Goal: Find specific page/section: Find specific page/section

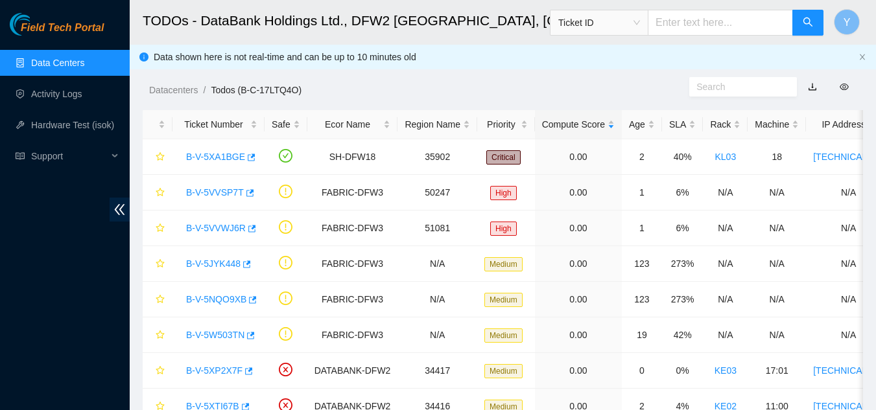
click at [80, 61] on link "Data Centers" at bounding box center [57, 63] width 53 height 10
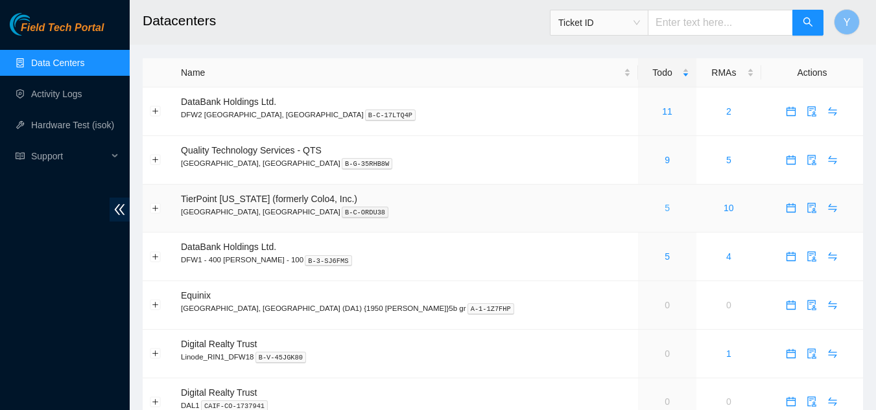
click at [664, 211] on link "5" at bounding box center [666, 208] width 5 height 10
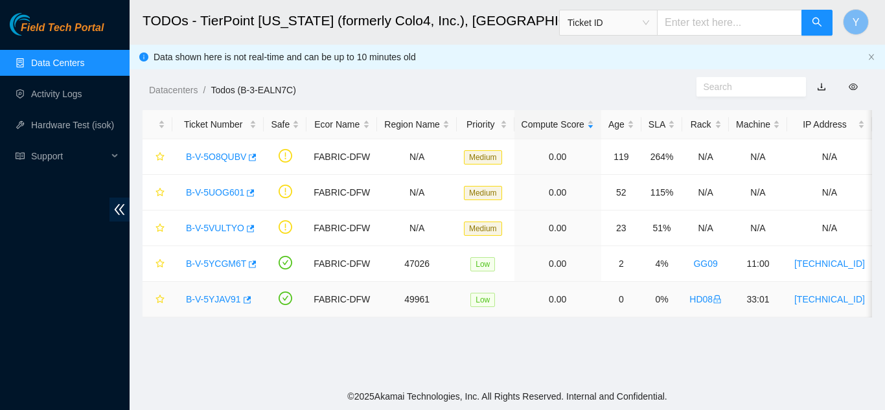
click at [220, 299] on link "B-V-5YJAV91" at bounding box center [213, 299] width 55 height 10
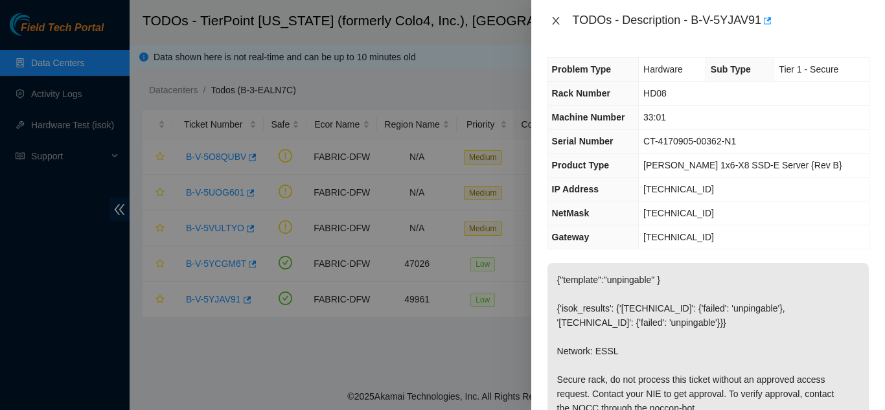
click at [560, 20] on icon "close" at bounding box center [556, 21] width 10 height 10
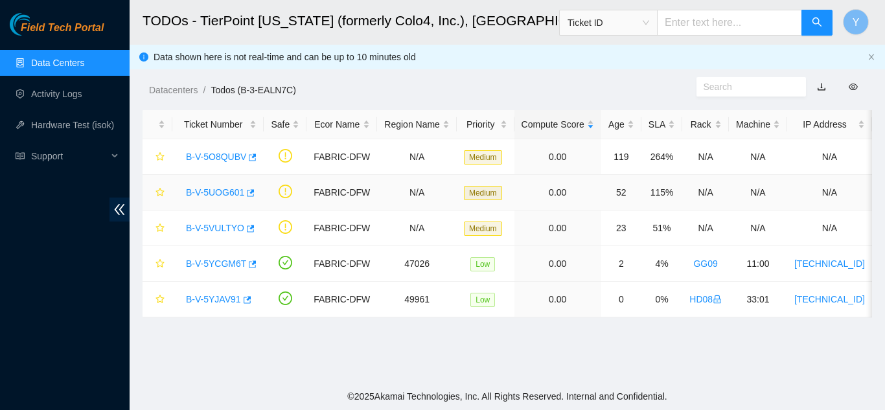
click at [213, 192] on link "B-V-5UOG601" at bounding box center [215, 192] width 58 height 10
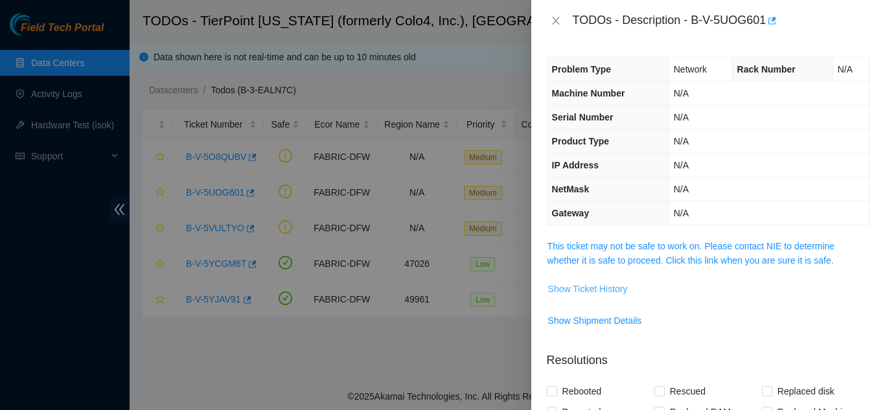
click at [586, 288] on span "Show Ticket History" at bounding box center [588, 289] width 80 height 14
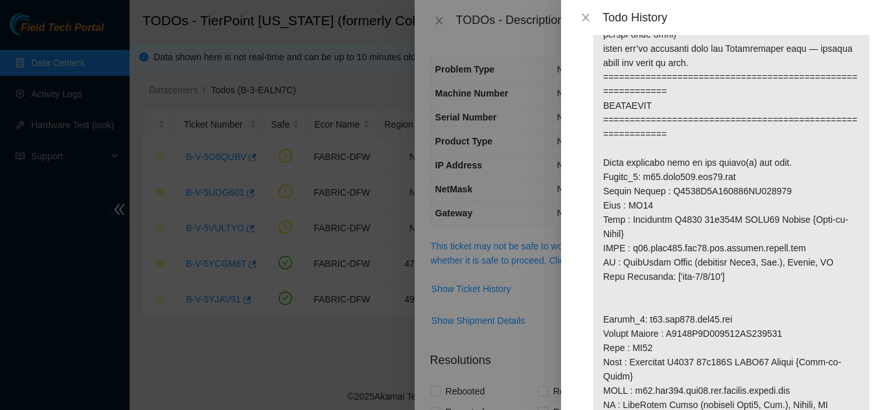
scroll to position [778, 0]
click at [582, 14] on icon "close" at bounding box center [586, 17] width 10 height 10
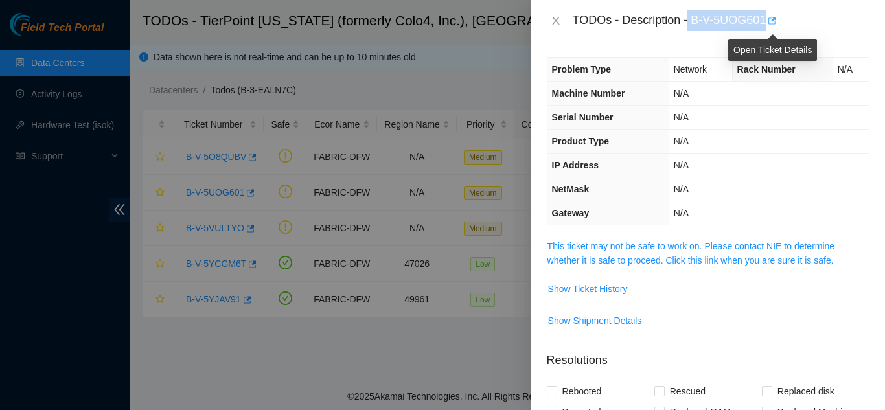
drag, startPoint x: 688, startPoint y: 20, endPoint x: 769, endPoint y: 20, distance: 81.0
click at [769, 20] on div "TODOs - Description - B-V-5UOG601" at bounding box center [721, 20] width 297 height 21
copy div "B-V-5UOG601"
click at [580, 293] on span "Show Ticket History" at bounding box center [588, 289] width 80 height 14
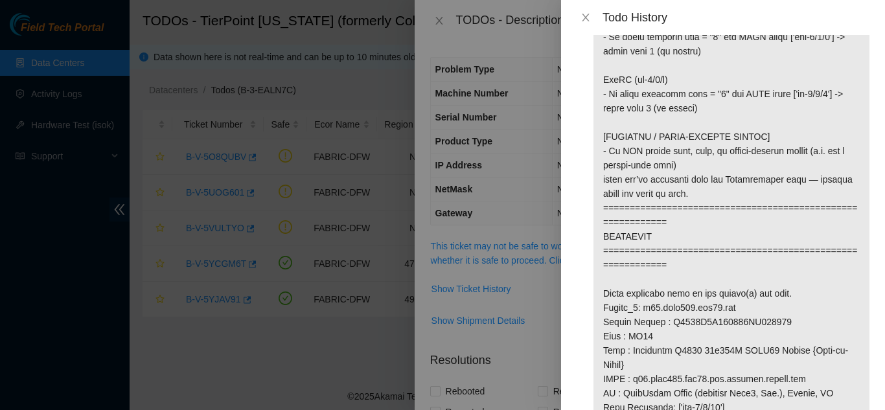
scroll to position [713, 0]
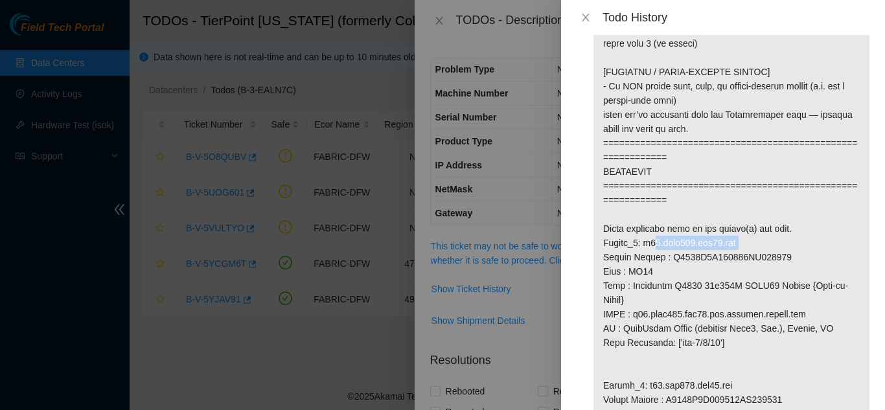
drag, startPoint x: 643, startPoint y: 244, endPoint x: 731, endPoint y: 243, distance: 87.5
click at [731, 242] on p at bounding box center [732, 264] width 276 height 1816
copy p "r04.leaf108.dfw01.fab"
drag, startPoint x: 666, startPoint y: 259, endPoint x: 779, endPoint y: 256, distance: 112.8
click at [779, 256] on p at bounding box center [732, 264] width 276 height 1816
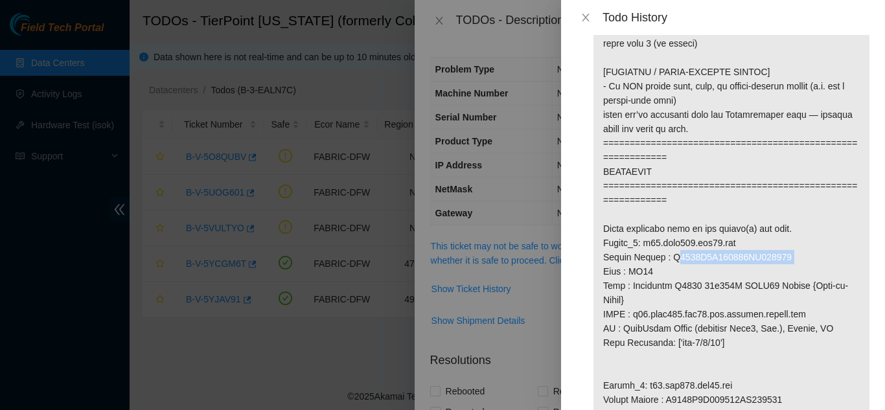
copy p "R3250B2F123829AK200764"
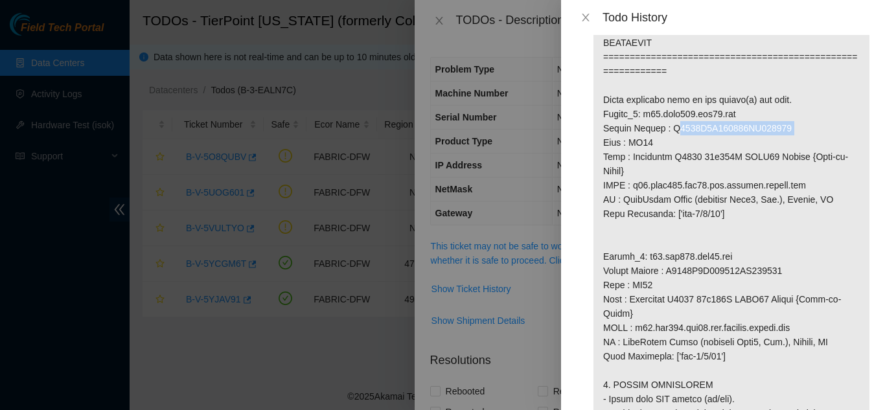
scroll to position [843, 0]
drag, startPoint x: 643, startPoint y: 255, endPoint x: 731, endPoint y: 252, distance: 88.2
click at [731, 252] on p at bounding box center [732, 135] width 276 height 1816
copy p "r03.tor108.dfw01.fab"
drag, startPoint x: 668, startPoint y: 270, endPoint x: 784, endPoint y: 273, distance: 116.1
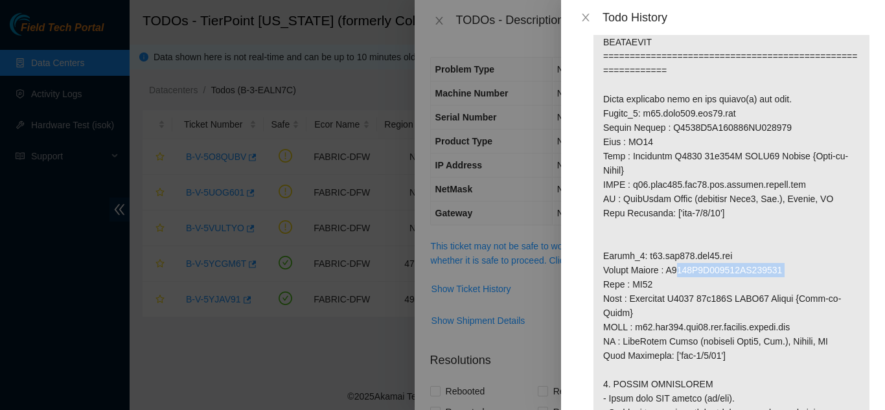
click at [783, 273] on p at bounding box center [732, 135] width 276 height 1816
copy p "R3250B2F155409AK301290"
click at [589, 18] on icon "close" at bounding box center [586, 17] width 10 height 10
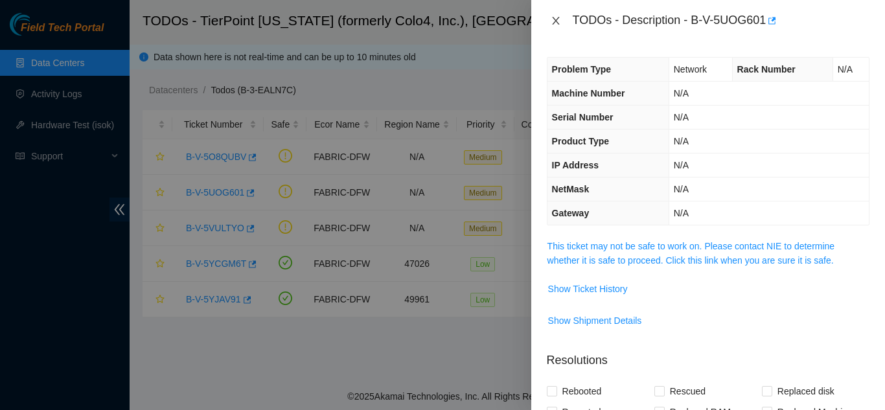
click at [558, 18] on icon "close" at bounding box center [555, 21] width 7 height 8
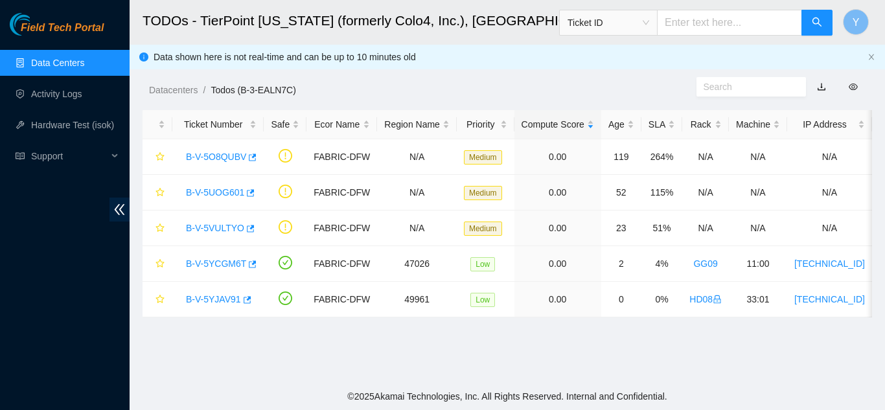
click at [70, 62] on link "Data Centers" at bounding box center [57, 63] width 53 height 10
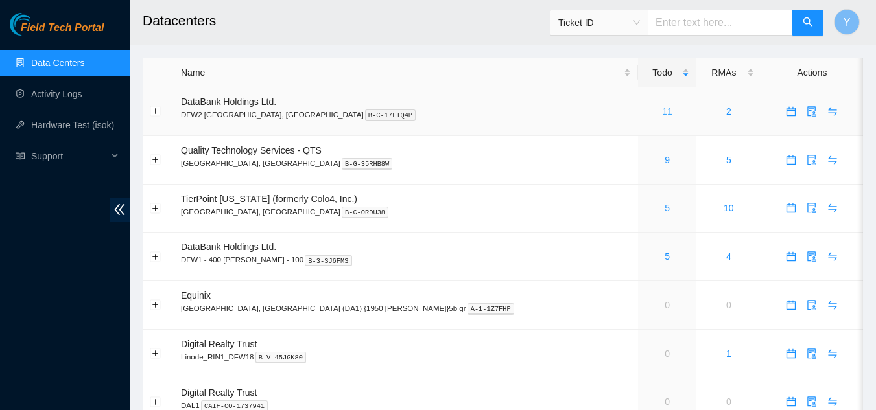
click at [662, 112] on link "11" at bounding box center [667, 111] width 10 height 10
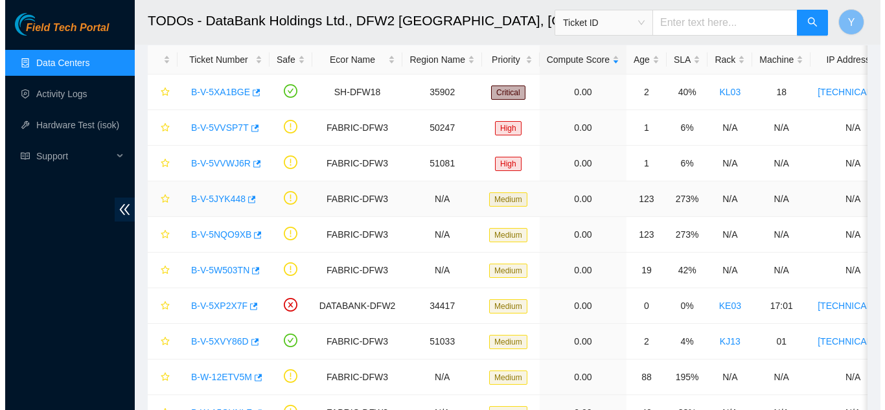
scroll to position [130, 0]
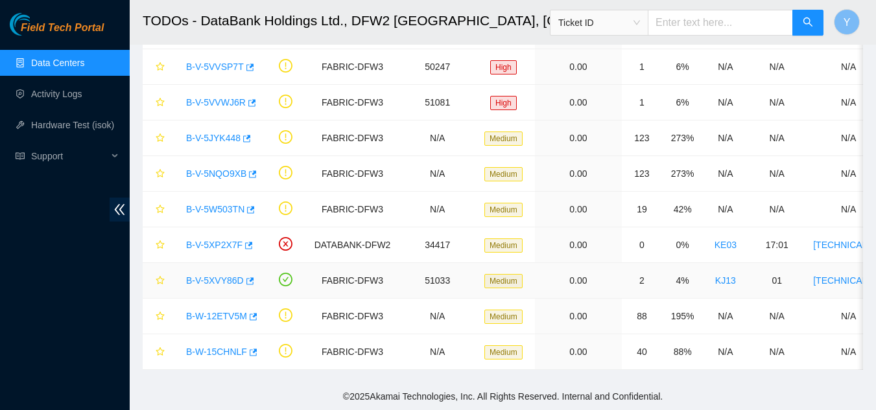
click at [222, 275] on link "B-V-5XVY86D" at bounding box center [215, 280] width 58 height 10
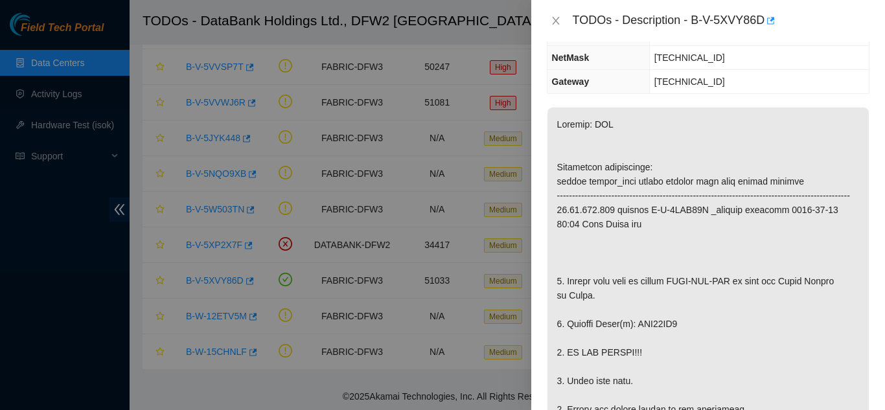
scroll to position [130, 0]
